Goal: Task Accomplishment & Management: Use online tool/utility

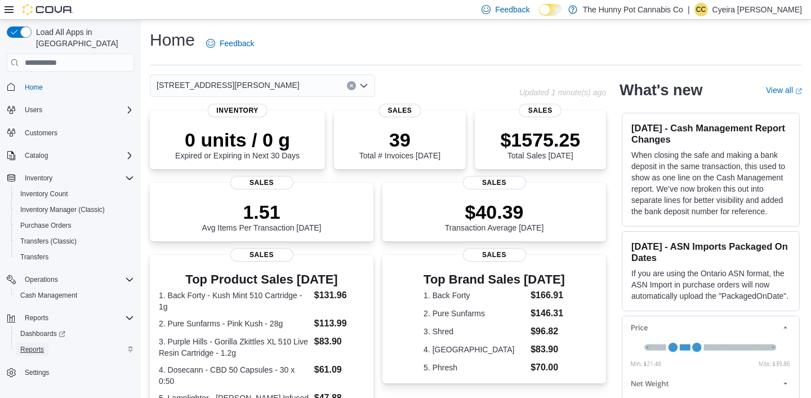
click at [48, 343] on link "Reports" at bounding box center [32, 350] width 33 height 14
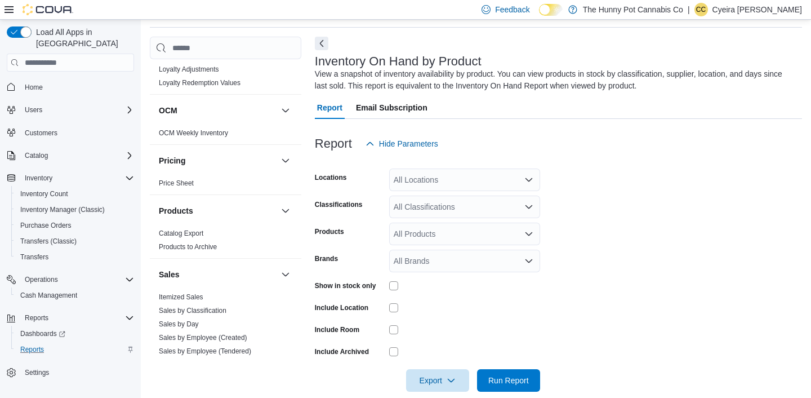
scroll to position [606, 0]
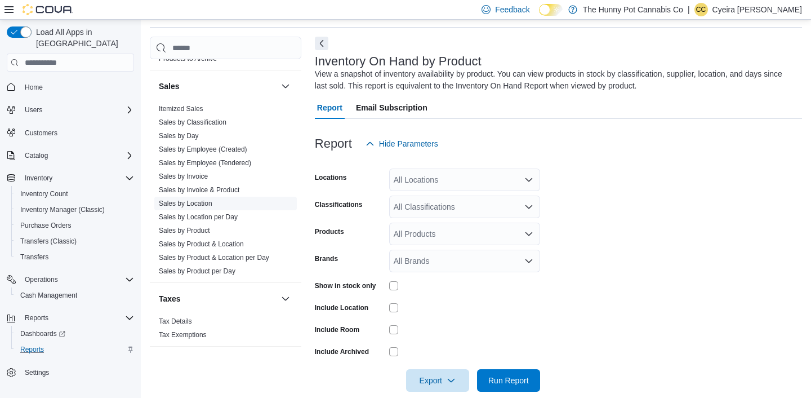
click at [206, 201] on link "Sales by Location" at bounding box center [186, 203] width 54 height 8
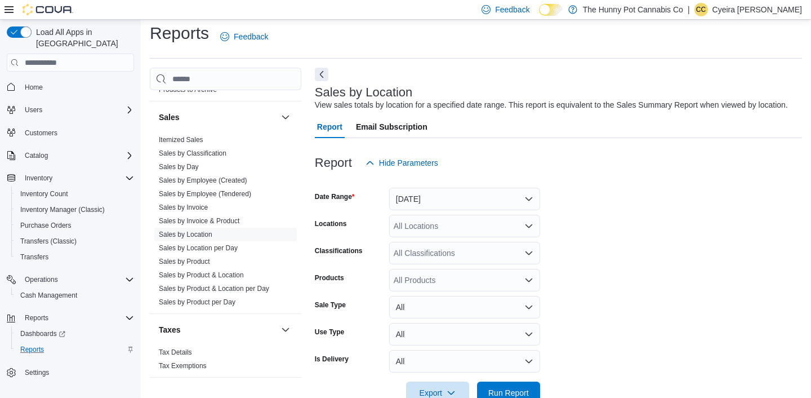
scroll to position [38, 0]
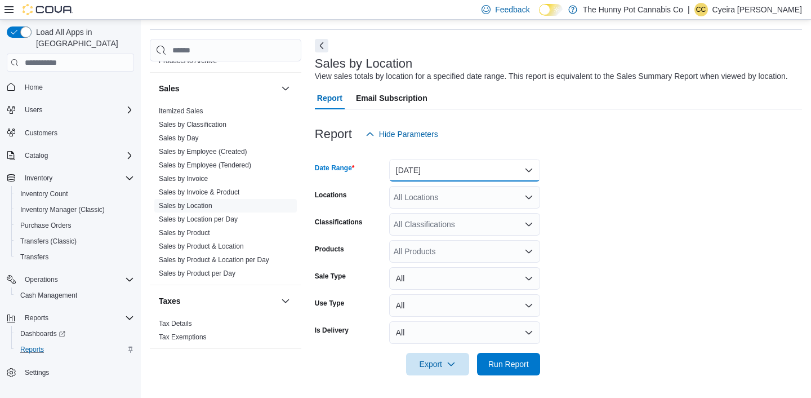
click at [437, 177] on button "Yesterday" at bounding box center [464, 170] width 151 height 23
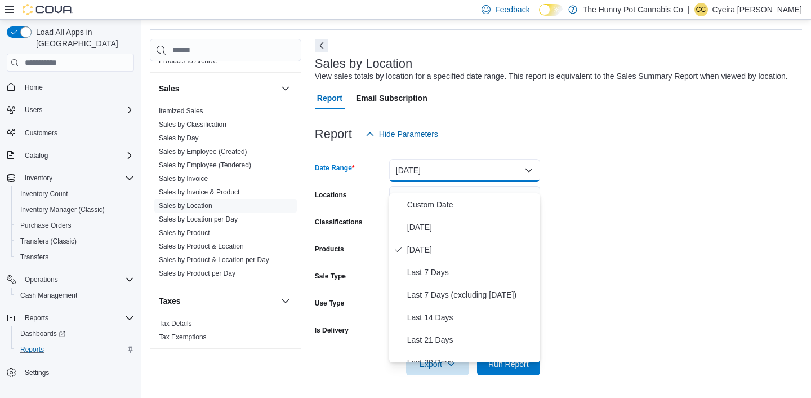
scroll to position [169, 0]
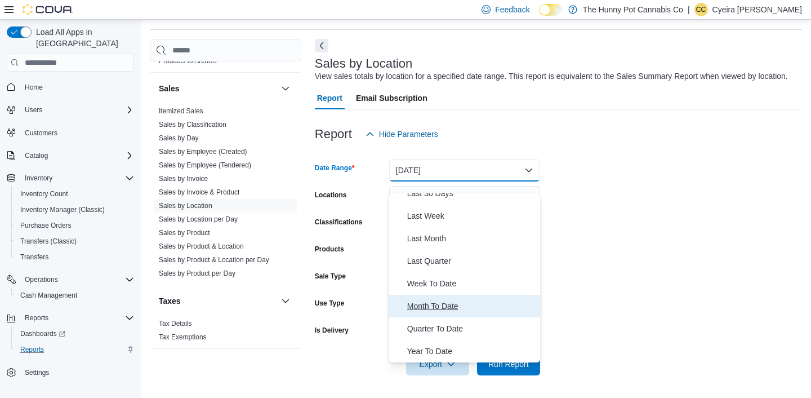
click at [441, 307] on span "Month To Date" at bounding box center [471, 306] width 128 height 14
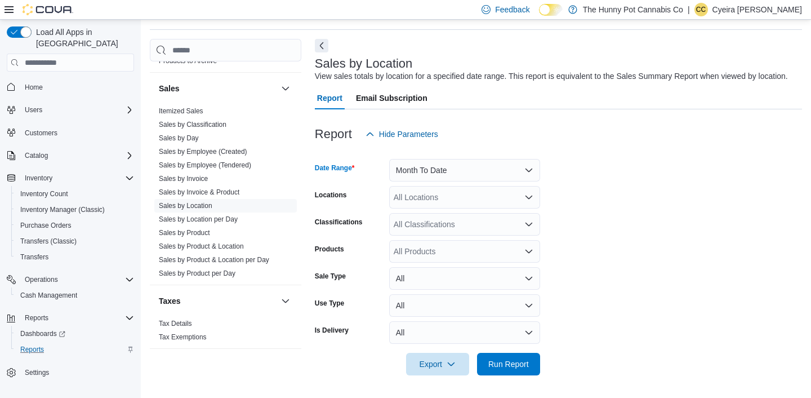
click at [438, 206] on div "All Locations" at bounding box center [464, 197] width 151 height 23
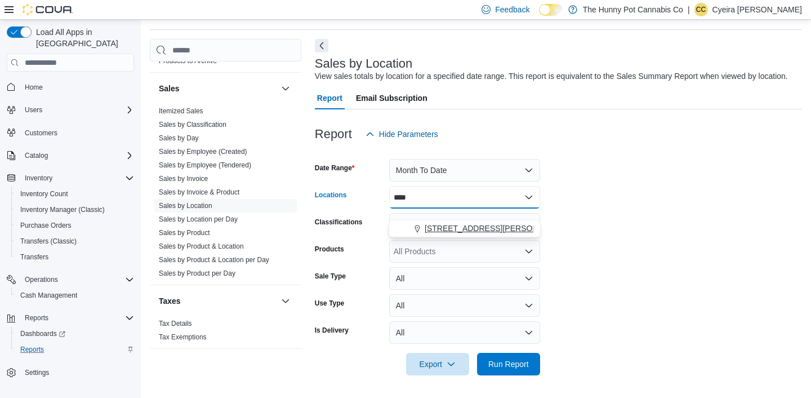
type input "****"
click at [447, 224] on span "6161 Thorold Stone Rd" at bounding box center [496, 228] width 143 height 11
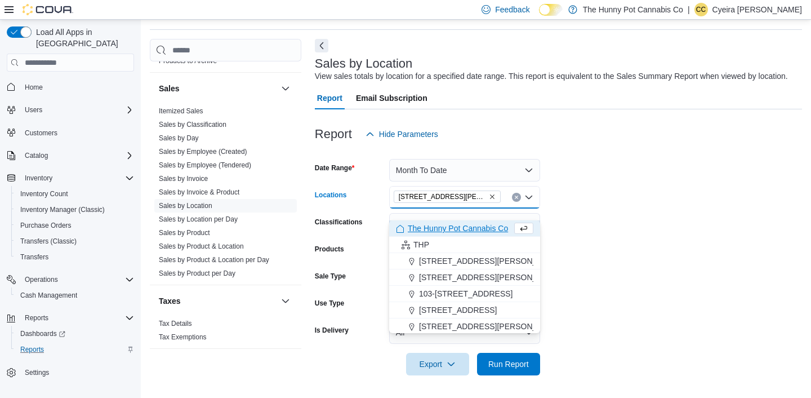
click at [627, 275] on form "Date Range Month To Date Locations 6161 Thorold Stone Rd Combo box. Selected. 6…" at bounding box center [558, 260] width 487 height 230
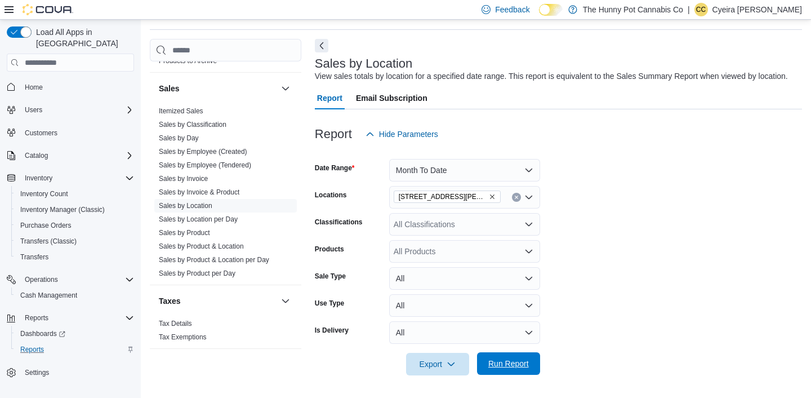
click at [505, 369] on span "Run Report" at bounding box center [508, 363] width 41 height 11
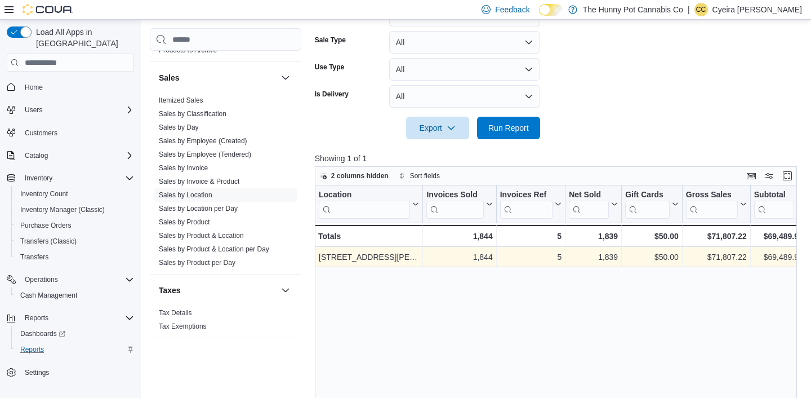
scroll to position [0, 30]
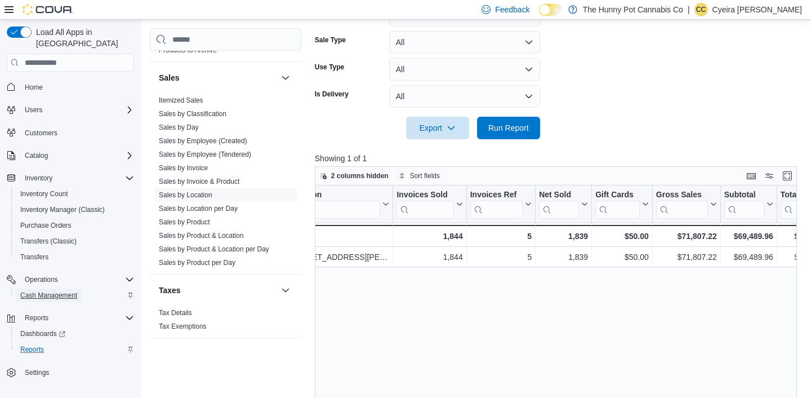
click at [77, 291] on span "Cash Management" at bounding box center [48, 295] width 57 height 9
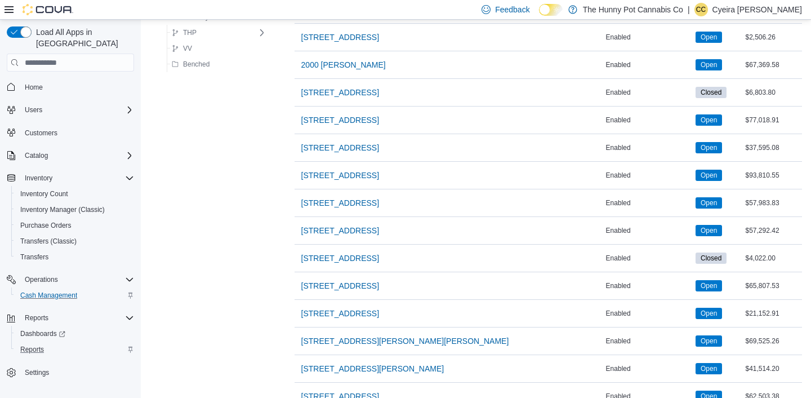
scroll to position [1001, 0]
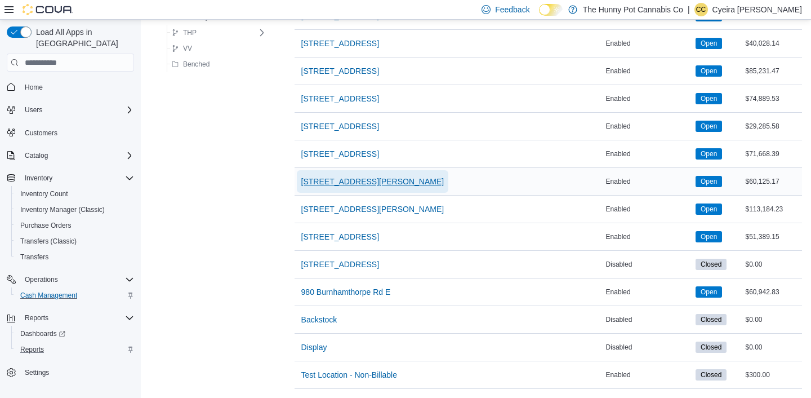
click at [337, 186] on span "6161 Thorold Stone Rd" at bounding box center [372, 181] width 143 height 11
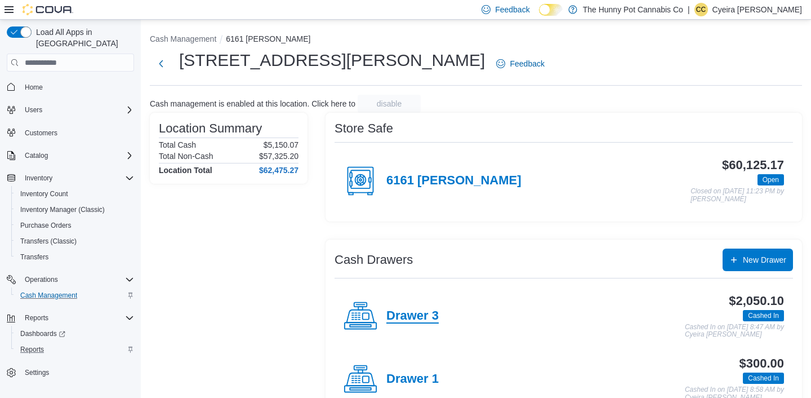
click at [415, 312] on h4 "Drawer 3" at bounding box center [413, 316] width 52 height 15
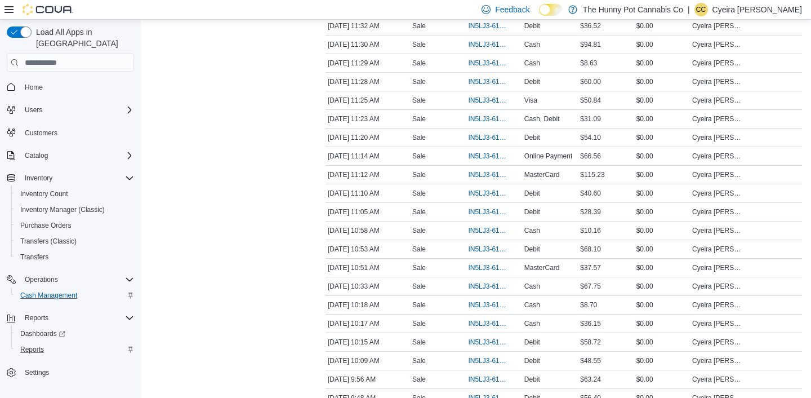
scroll to position [415, 0]
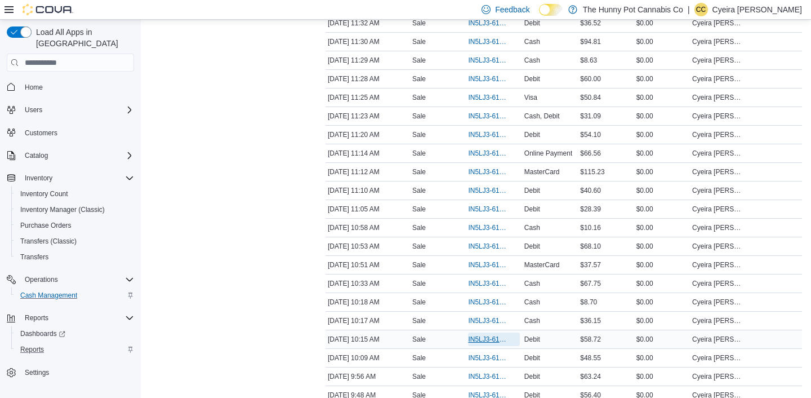
click at [491, 344] on span "IN5LJ3-6154141" at bounding box center [488, 339] width 40 height 9
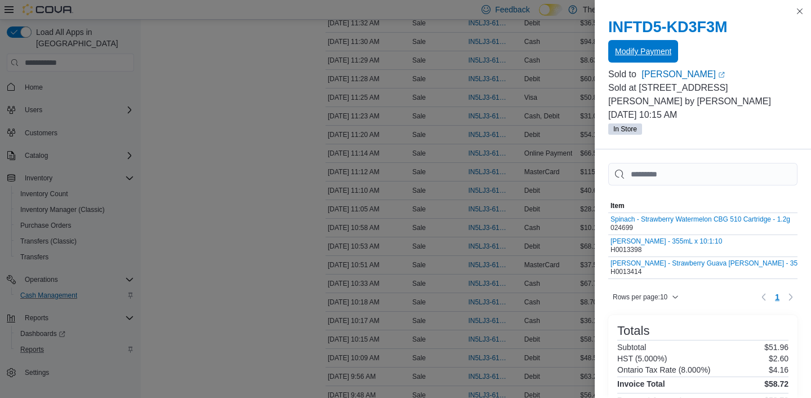
click at [654, 56] on span "Modify Payment" at bounding box center [643, 51] width 56 height 11
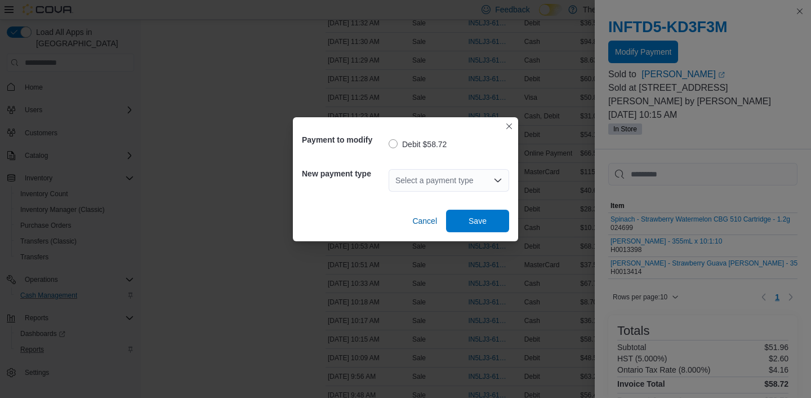
click at [469, 181] on div "Select a payment type" at bounding box center [449, 180] width 121 height 23
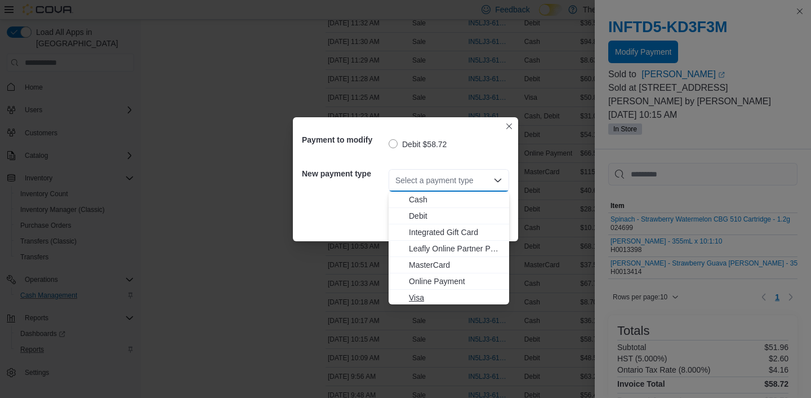
click at [417, 294] on span "Visa" at bounding box center [456, 297] width 94 height 11
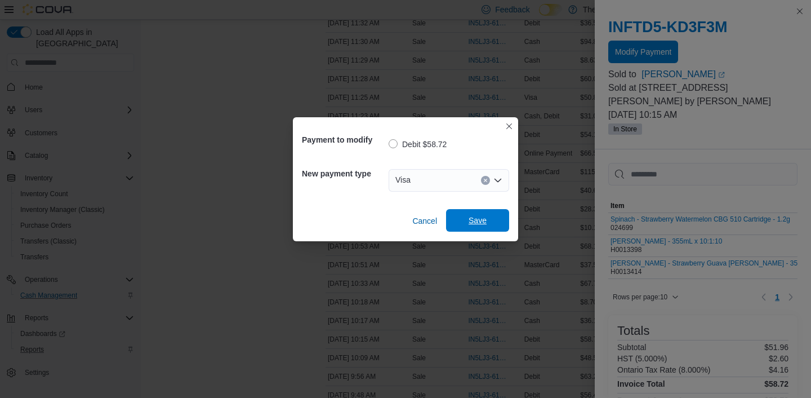
click at [488, 217] on span "Save" at bounding box center [478, 220] width 50 height 23
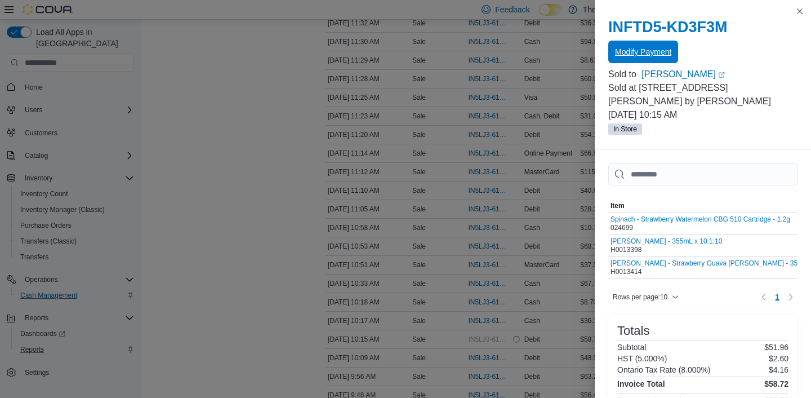
scroll to position [0, 0]
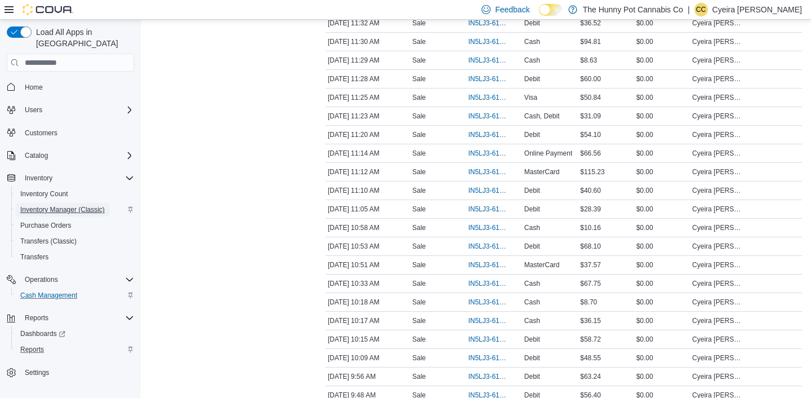
click at [43, 203] on span "Inventory Manager (Classic)" at bounding box center [62, 210] width 85 height 14
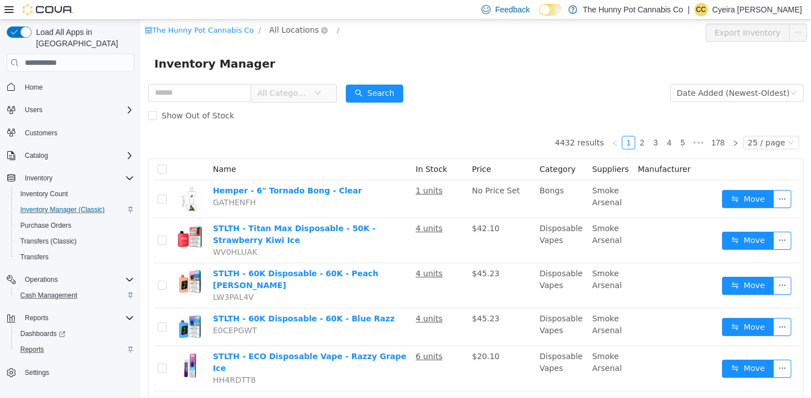
click at [284, 30] on span "All Locations" at bounding box center [294, 30] width 50 height 12
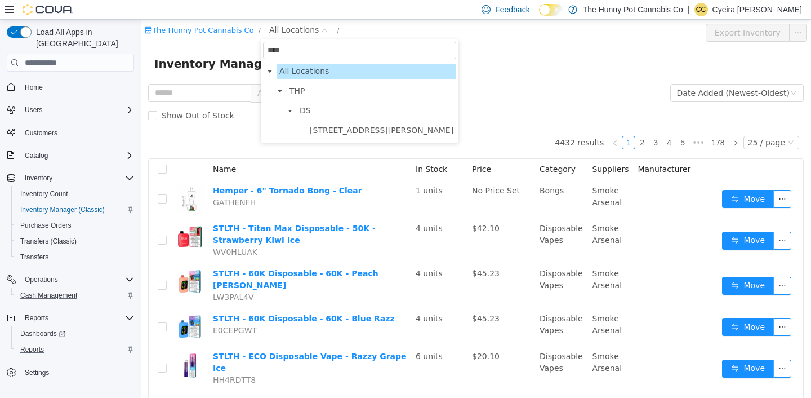
type input "****"
click at [326, 122] on li "DS 6161 Thorold Stone Rd" at bounding box center [369, 120] width 173 height 35
click at [328, 130] on span "6161 Thorold Stone Rd" at bounding box center [382, 130] width 144 height 9
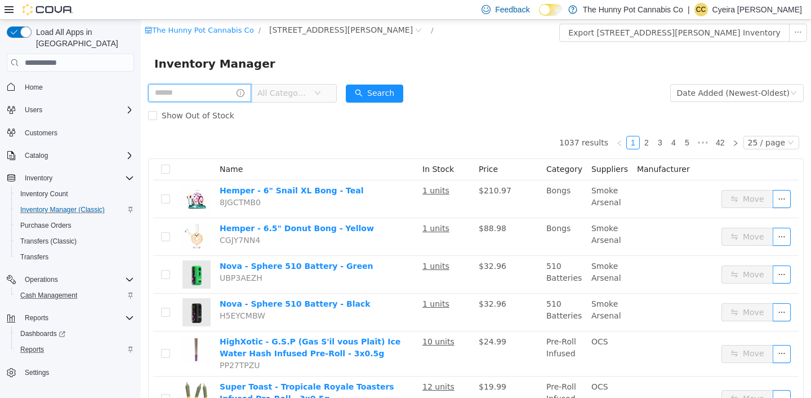
click at [190, 94] on input "text" at bounding box center [199, 93] width 103 height 18
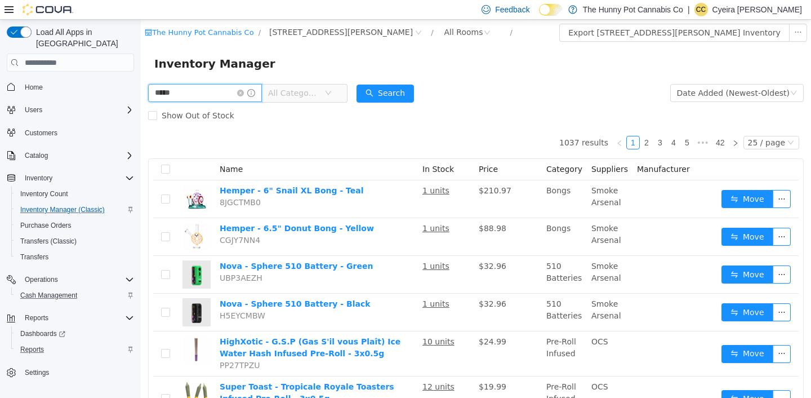
type input "*****"
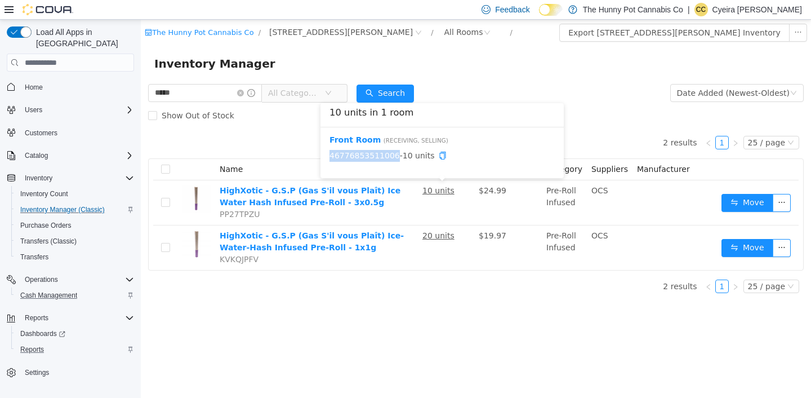
drag, startPoint x: 398, startPoint y: 158, endPoint x: 330, endPoint y: 157, distance: 68.2
click at [330, 157] on span "46776853511006 - 10 units" at bounding box center [442, 156] width 225 height 12
copy link "46776853511006"
